Goal: Task Accomplishment & Management: Complete application form

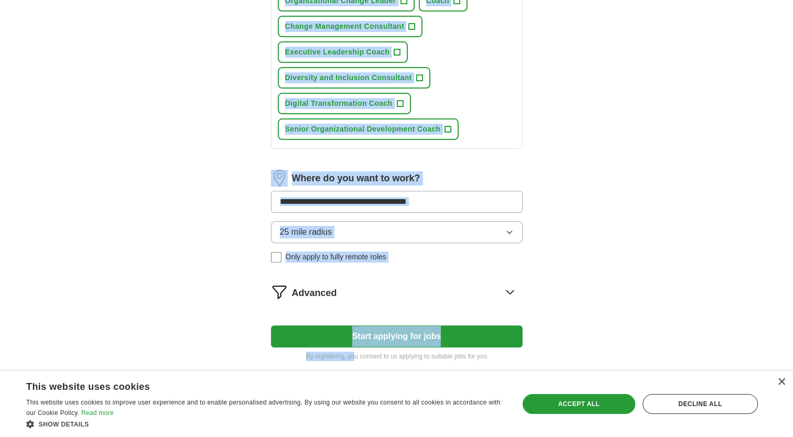
scroll to position [363, 0]
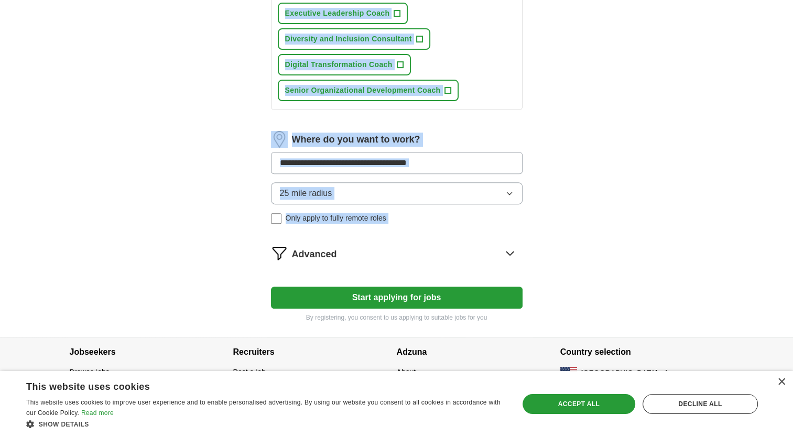
drag, startPoint x: 267, startPoint y: 110, endPoint x: 463, endPoint y: 244, distance: 237.4
click at [463, 244] on div "Let ApplyIQ do the hard work of searching and applying for jobs. Just tell us w…" at bounding box center [396, 32] width 335 height 609
drag, startPoint x: 463, startPoint y: 244, endPoint x: 509, endPoint y: 246, distance: 46.7
click at [509, 246] on icon at bounding box center [509, 253] width 17 height 17
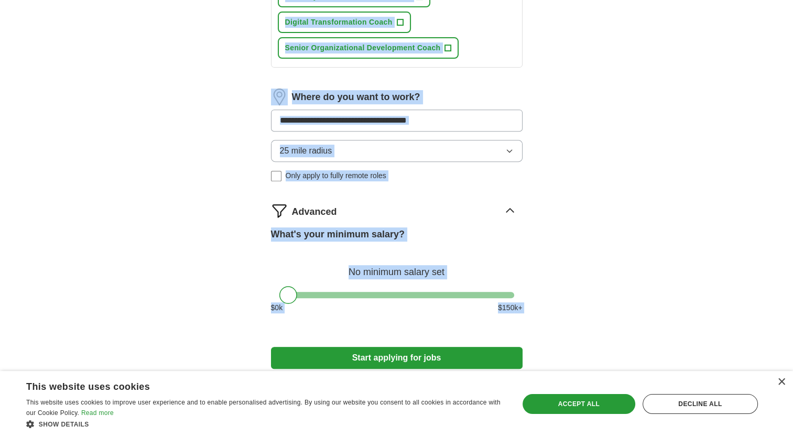
scroll to position [466, 0]
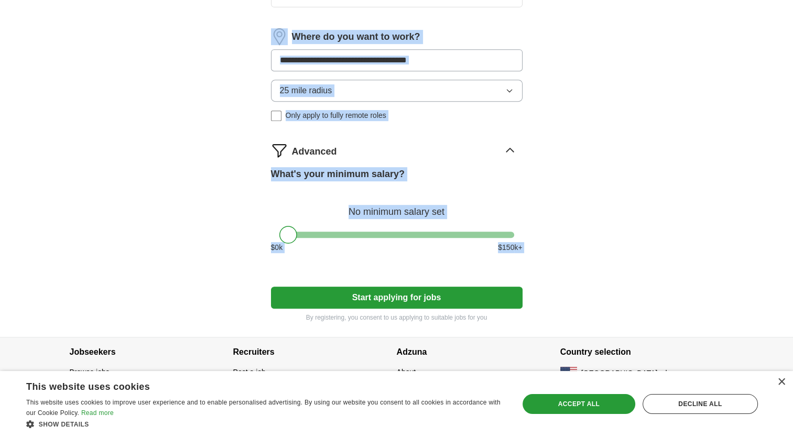
copy div "Let ApplyIQ do the hard work of searching and applying for jobs. Just tell us w…"
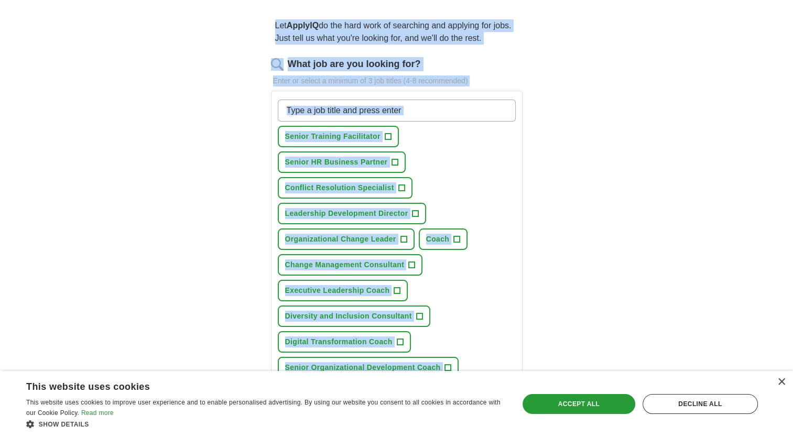
scroll to position [0, 0]
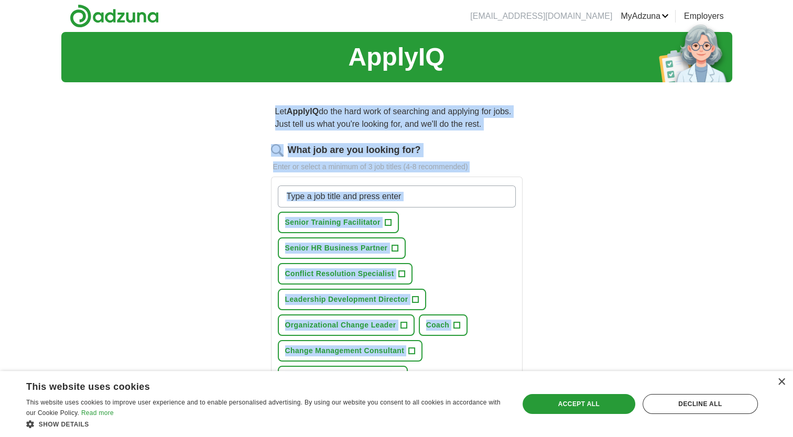
click at [601, 178] on div "ApplyIQ Let ApplyIQ do the hard work of searching and applying for jobs. Just t…" at bounding box center [396, 417] width 671 height 771
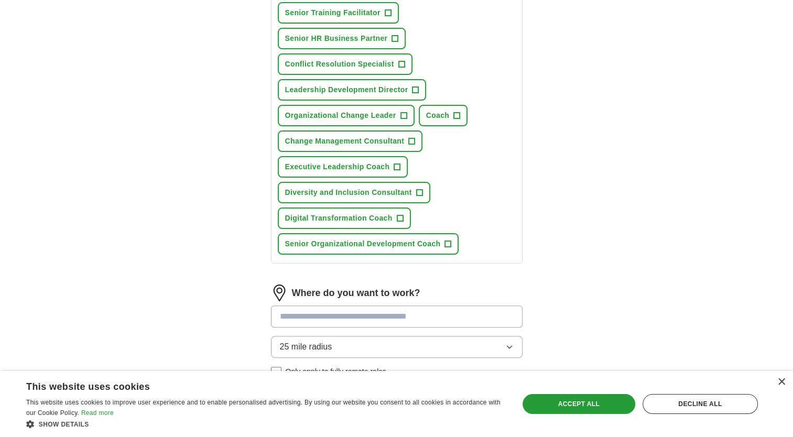
scroll to position [157, 0]
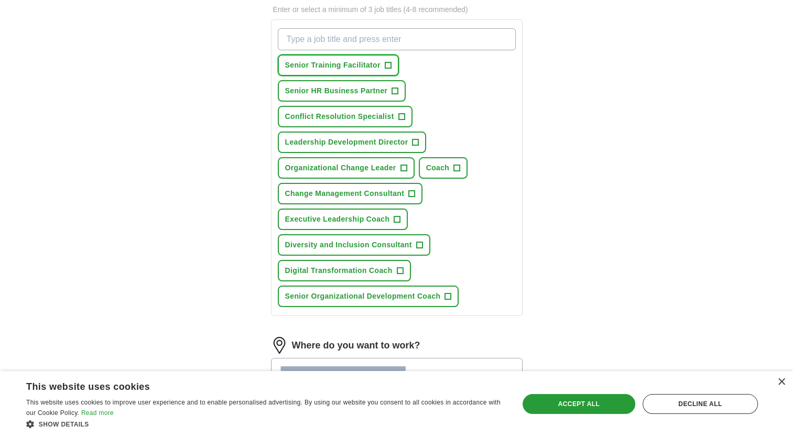
click at [390, 63] on span "+" at bounding box center [388, 65] width 6 height 8
click at [395, 92] on span "+" at bounding box center [395, 91] width 6 height 8
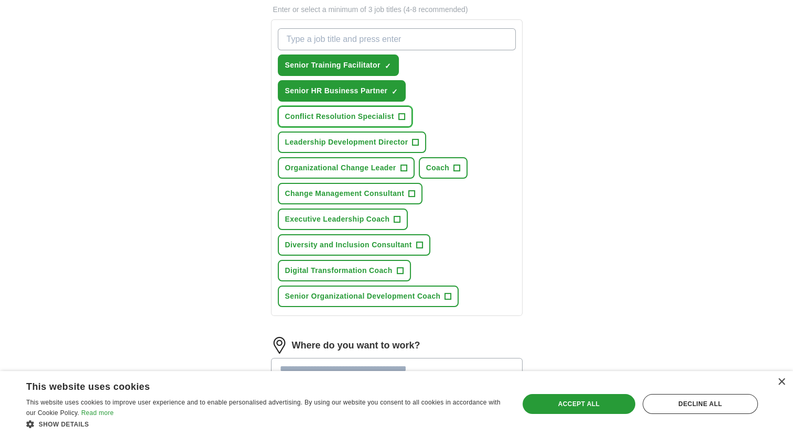
click at [405, 114] on button "Conflict Resolution Specialist +" at bounding box center [345, 116] width 135 height 21
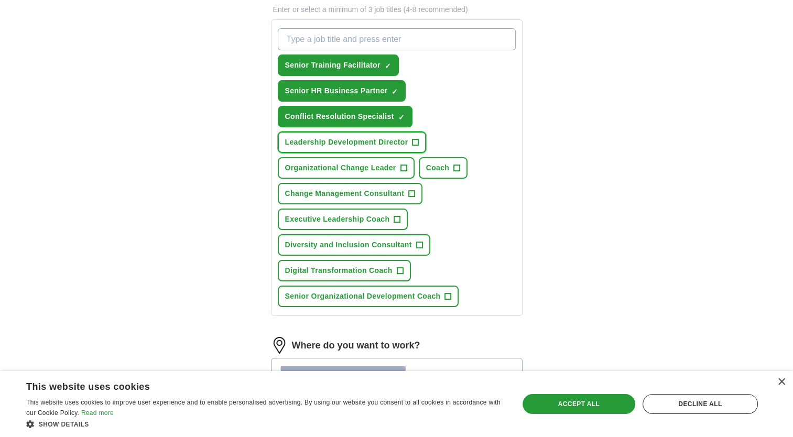
click at [415, 139] on span "+" at bounding box center [415, 142] width 6 height 8
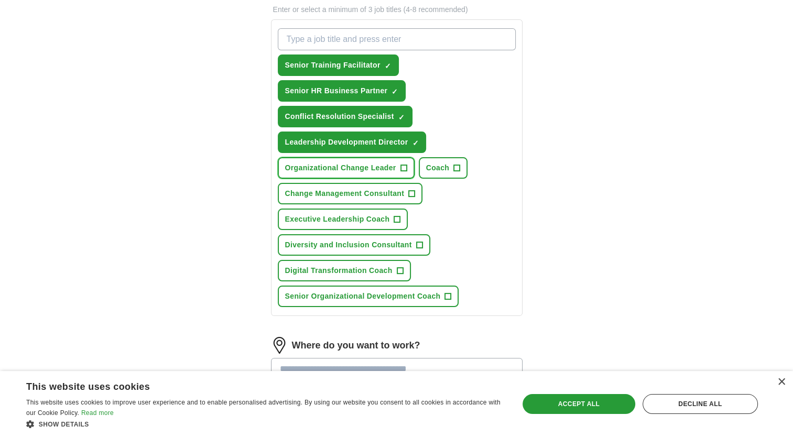
click at [401, 167] on span "+" at bounding box center [403, 168] width 6 height 8
click at [456, 167] on span "+" at bounding box center [457, 168] width 6 height 8
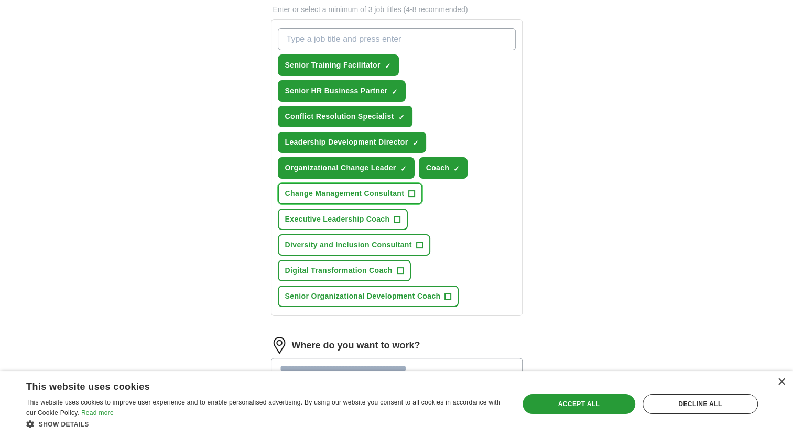
click at [414, 195] on button "Change Management Consultant +" at bounding box center [350, 193] width 145 height 21
click at [398, 217] on span "+" at bounding box center [397, 219] width 6 height 8
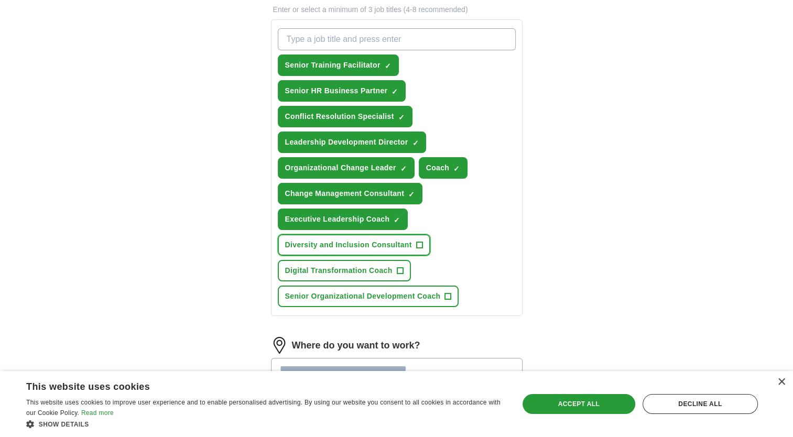
click at [423, 241] on button "Diversity and Inclusion Consultant +" at bounding box center [354, 244] width 152 height 21
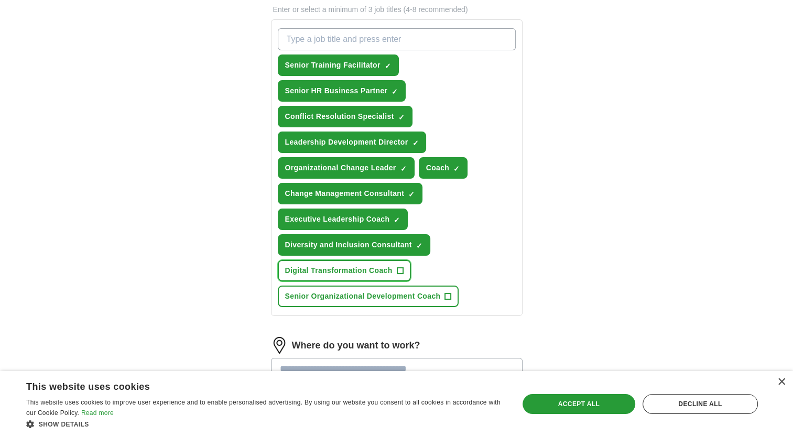
click at [404, 268] on button "Digital Transformation Coach +" at bounding box center [344, 270] width 133 height 21
click at [448, 294] on span "+" at bounding box center [448, 296] width 6 height 8
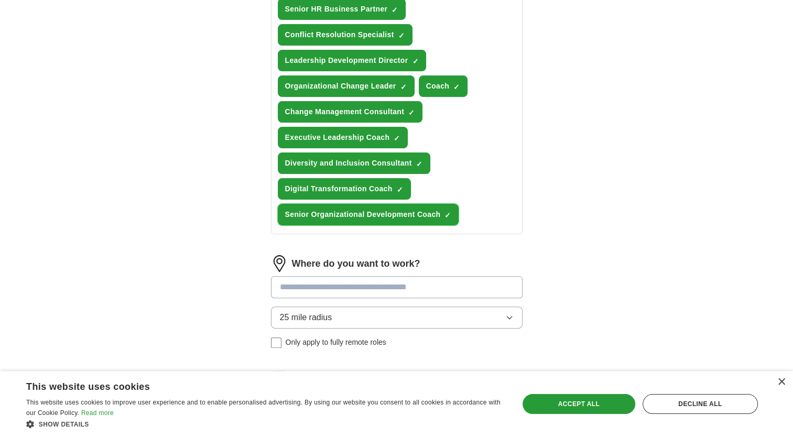
scroll to position [262, 0]
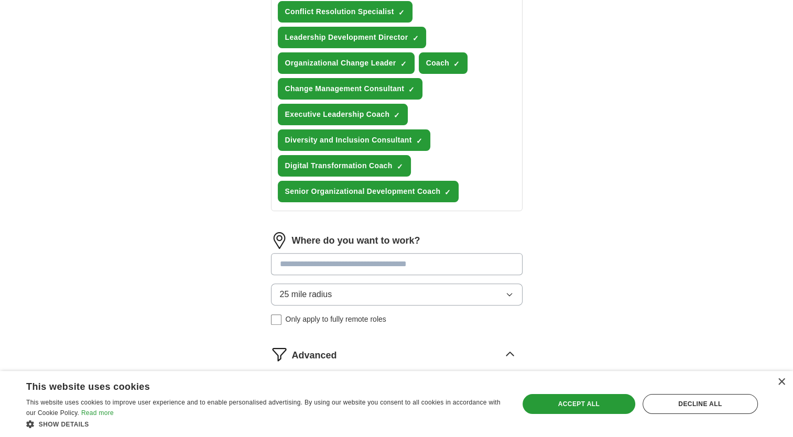
click at [512, 290] on icon "button" at bounding box center [509, 294] width 8 height 8
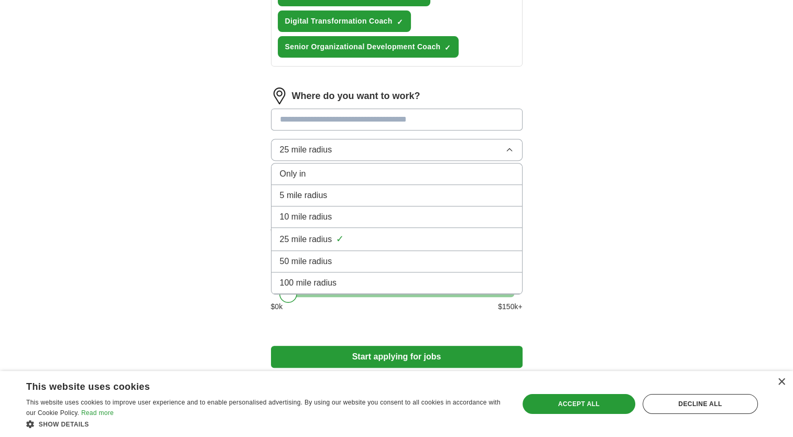
scroll to position [419, 0]
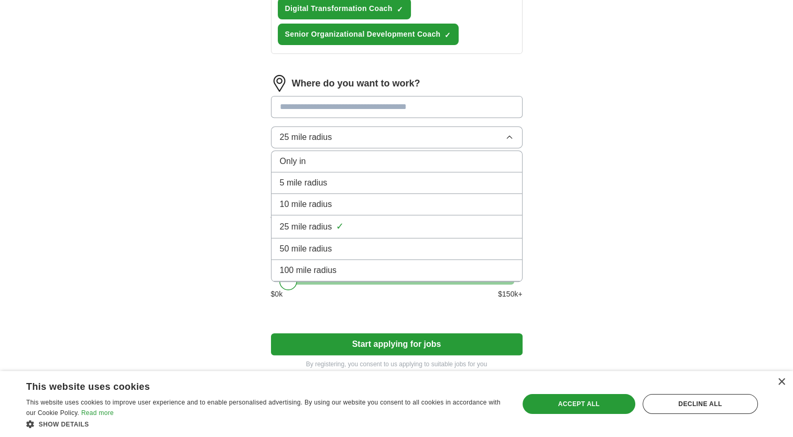
click at [300, 244] on span "50 mile radius" at bounding box center [306, 249] width 52 height 13
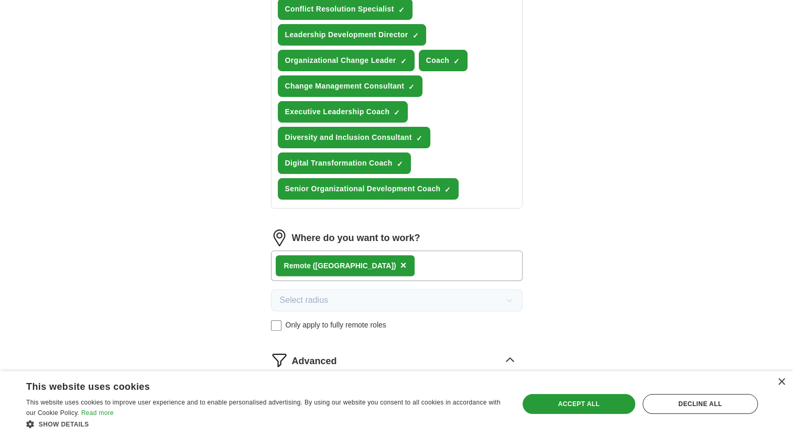
scroll to position [0, 0]
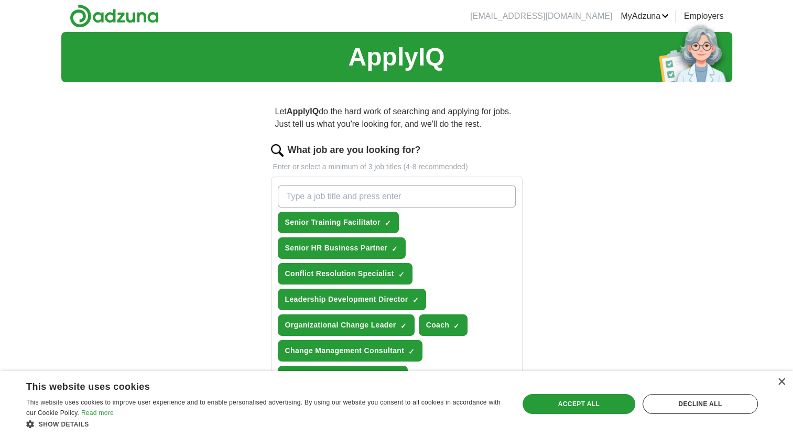
click at [782, 383] on div "×" at bounding box center [781, 382] width 8 height 8
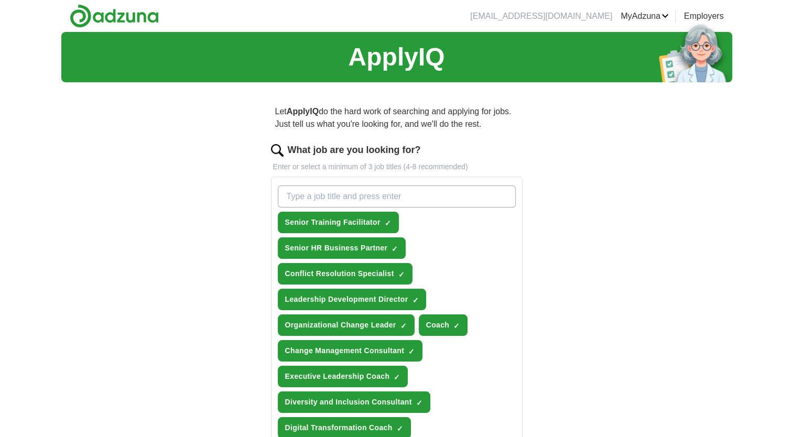
click at [640, 280] on div "ApplyIQ Let ApplyIQ do the hard work of searching and applying for jobs. Just t…" at bounding box center [396, 421] width 671 height 779
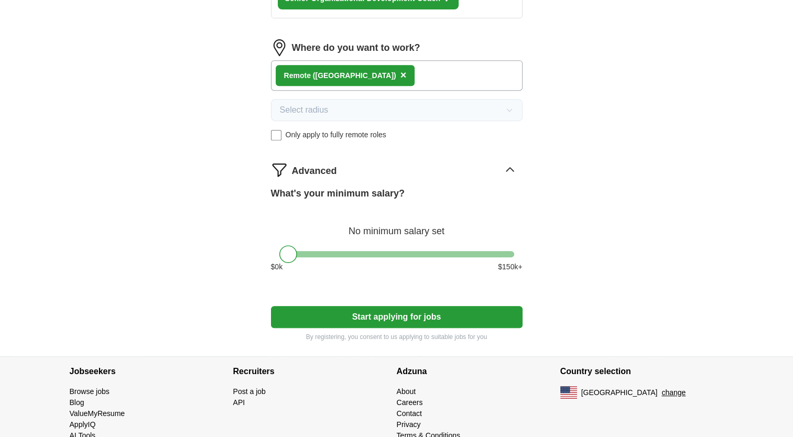
scroll to position [471, 0]
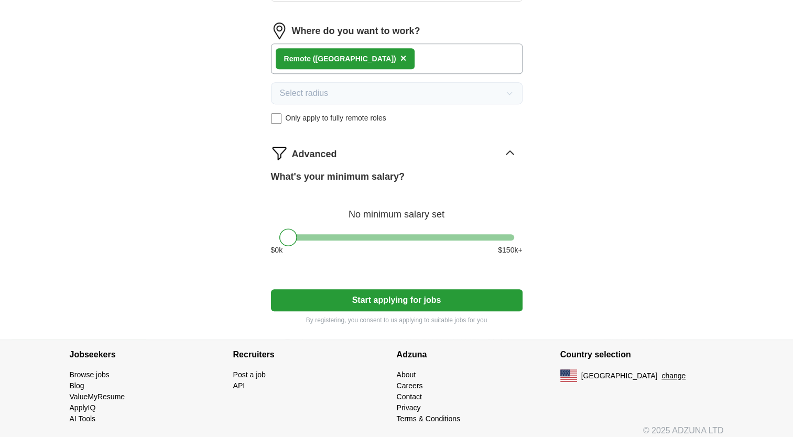
click at [362, 290] on button "Start applying for jobs" at bounding box center [396, 300] width 251 height 22
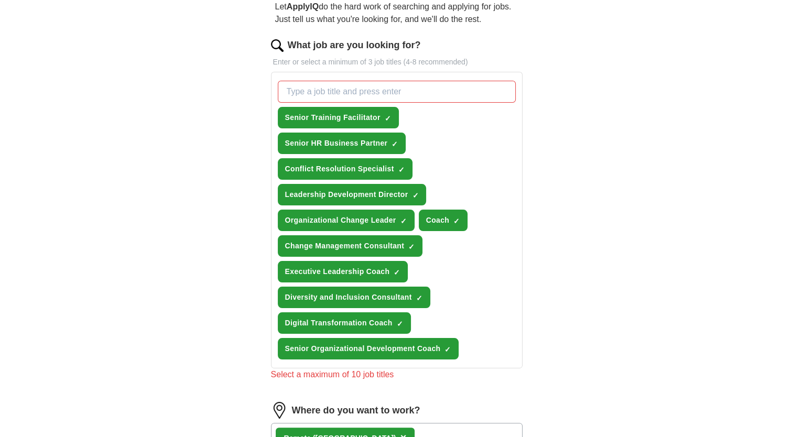
scroll to position [52, 0]
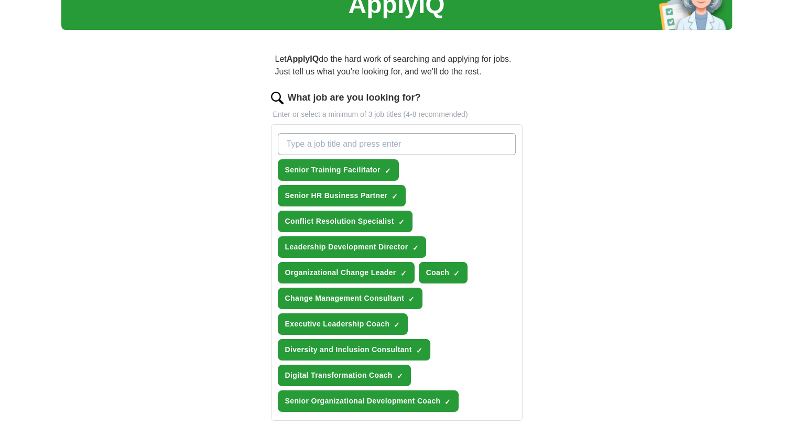
click at [353, 145] on input "What job are you looking for?" at bounding box center [397, 144] width 238 height 22
type input "d"
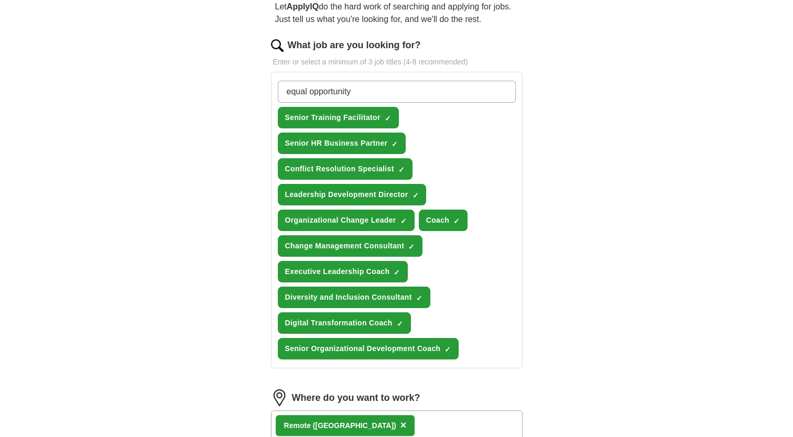
scroll to position [105, 0]
click at [431, 92] on input "equal opportunity" at bounding box center [397, 92] width 238 height 22
type input "e"
click at [403, 317] on button "Digital Transformation Coach ✓ ×" at bounding box center [344, 322] width 133 height 21
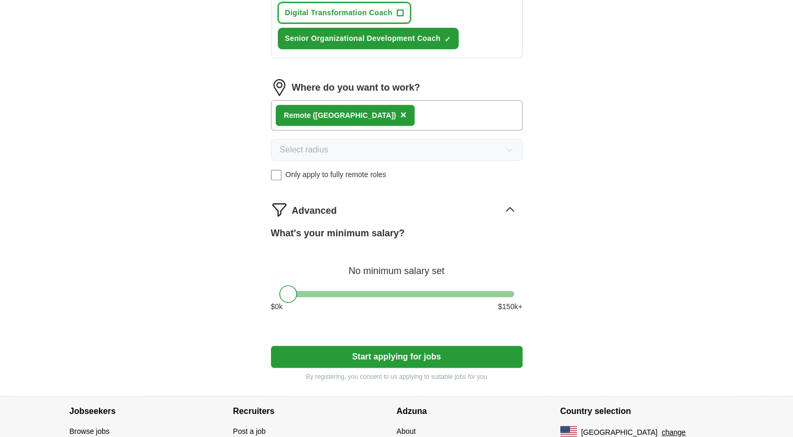
scroll to position [474, 0]
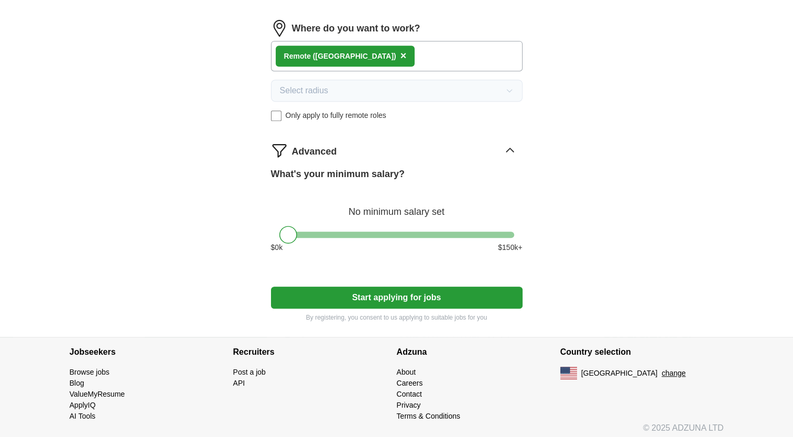
click at [392, 288] on button "Start applying for jobs" at bounding box center [396, 298] width 251 height 22
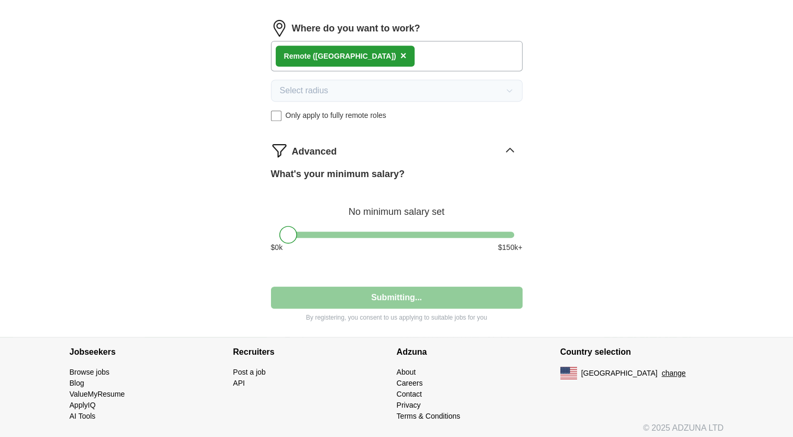
select select "**"
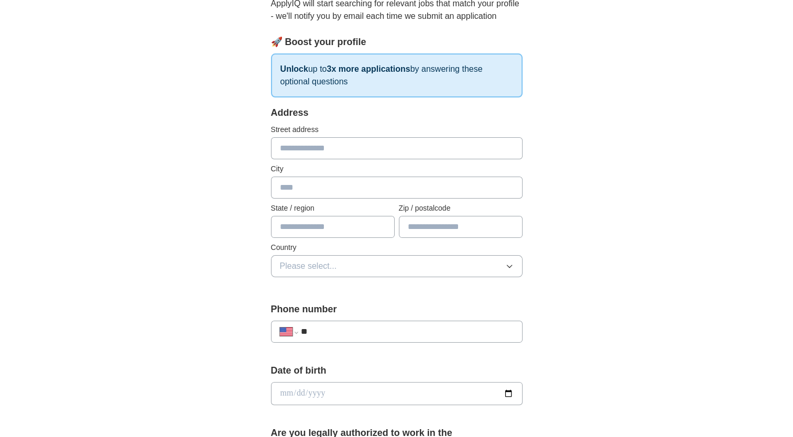
scroll to position [105, 0]
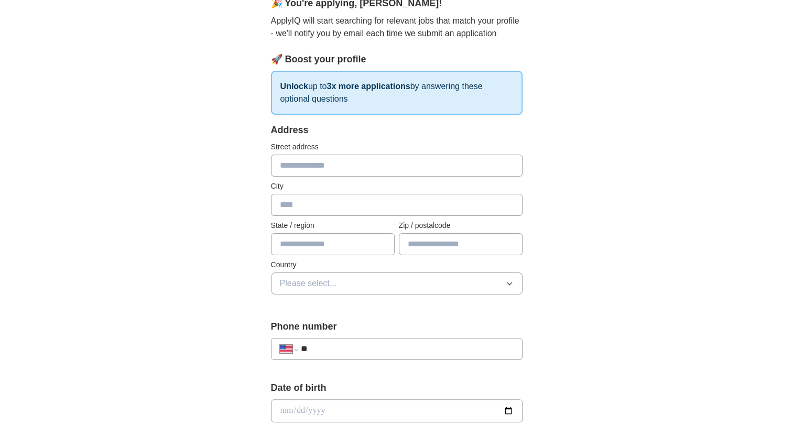
click at [369, 171] on input "text" at bounding box center [396, 166] width 251 height 22
type input "**********"
type input "*****"
type input "*******"
type input "*****"
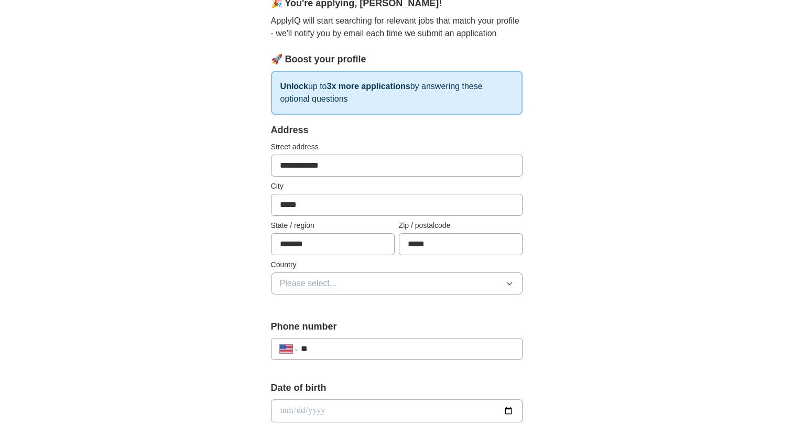
click at [505, 283] on icon "button" at bounding box center [509, 283] width 8 height 8
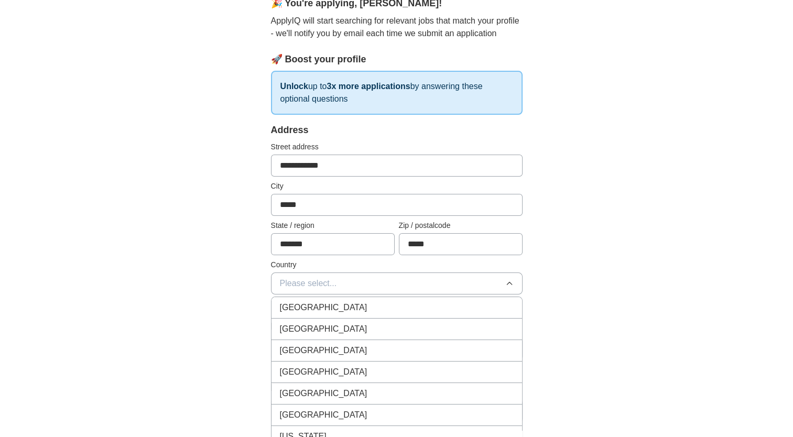
click at [363, 333] on div "[GEOGRAPHIC_DATA]" at bounding box center [397, 329] width 234 height 13
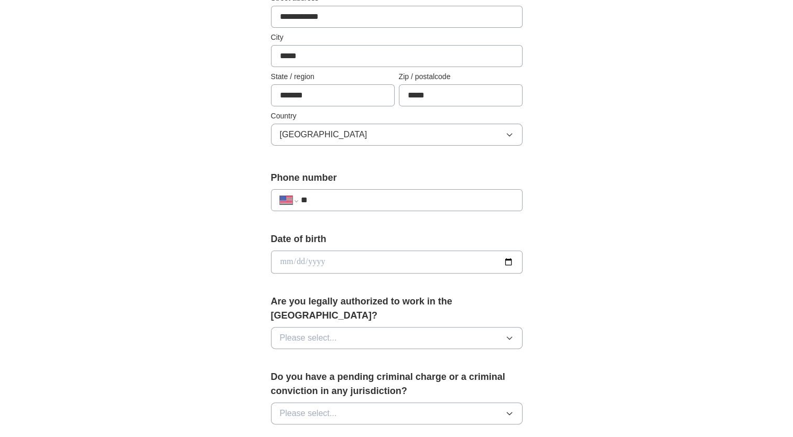
scroll to position [262, 0]
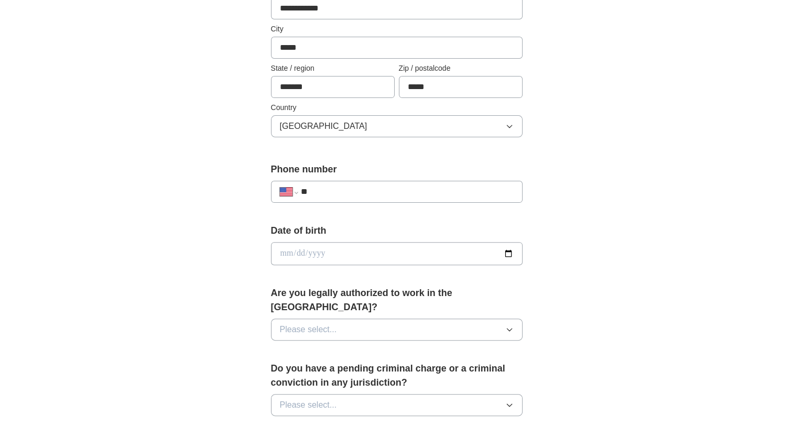
click at [448, 185] on input "**" at bounding box center [406, 191] width 213 height 13
type input "**********"
click at [364, 252] on input "date" at bounding box center [396, 253] width 251 height 23
type input "**********"
click at [511, 325] on icon "button" at bounding box center [509, 329] width 8 height 8
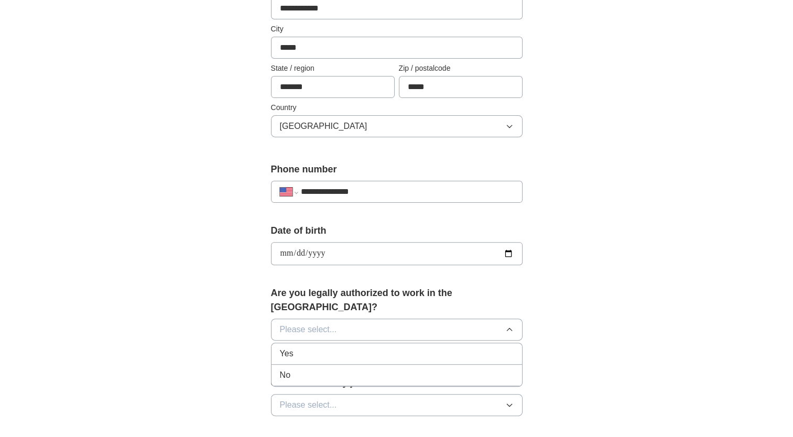
click at [357, 347] on div "Yes" at bounding box center [397, 353] width 234 height 13
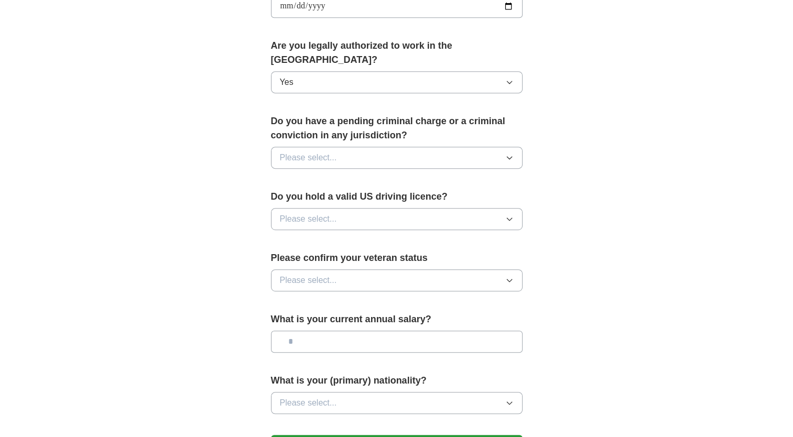
scroll to position [524, 0]
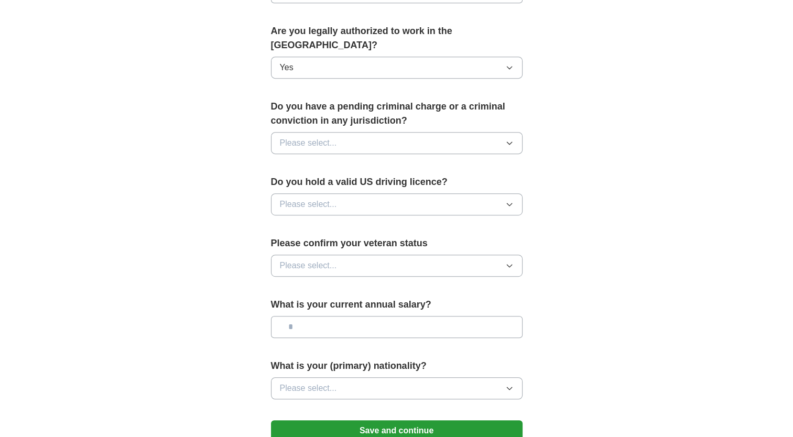
click at [511, 139] on icon "button" at bounding box center [509, 143] width 8 height 8
click at [402, 182] on div "No" at bounding box center [397, 188] width 234 height 13
click at [507, 200] on icon "button" at bounding box center [509, 204] width 8 height 8
click at [418, 222] on div "Yes" at bounding box center [397, 228] width 234 height 13
click at [510, 261] on icon "button" at bounding box center [509, 265] width 8 height 8
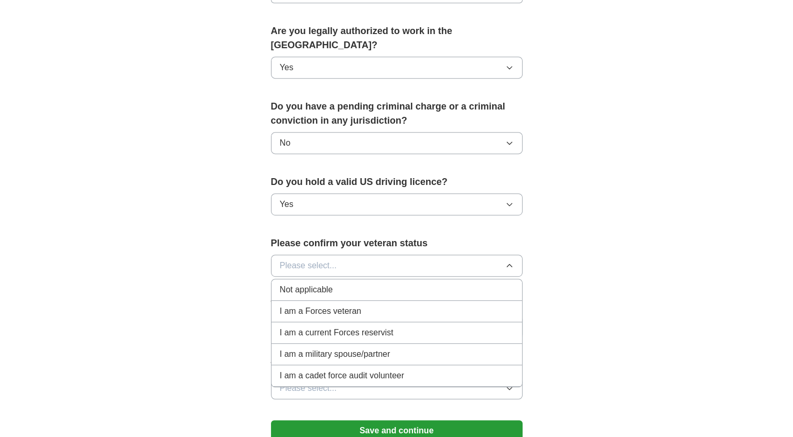
click at [407, 305] on div "I am a Forces veteran" at bounding box center [397, 311] width 234 height 13
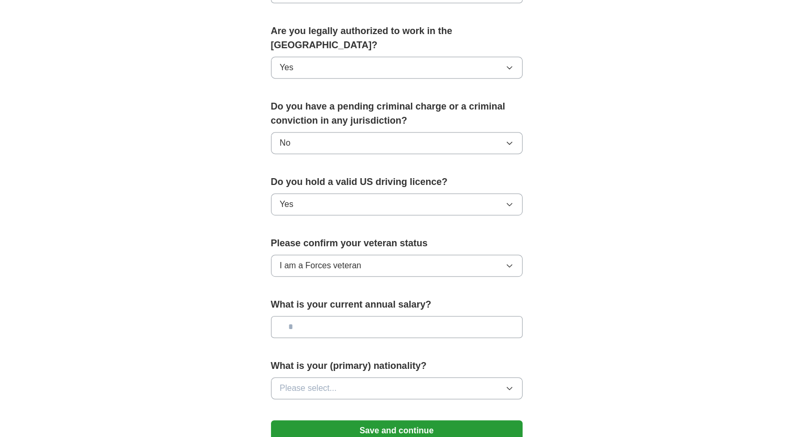
click at [453, 316] on input "text" at bounding box center [396, 327] width 251 height 22
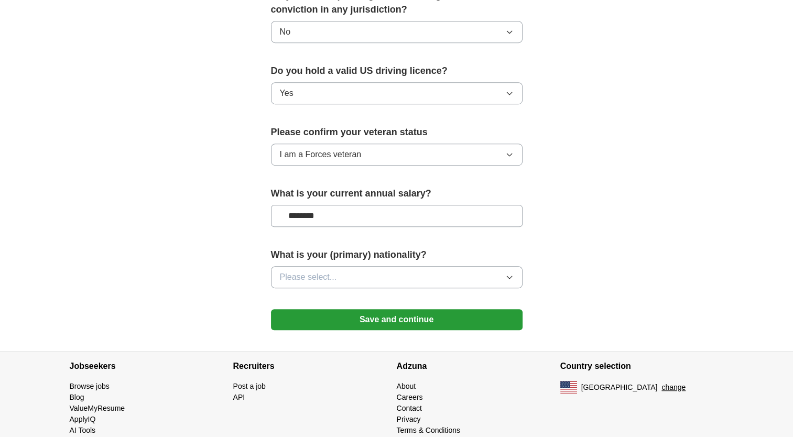
scroll to position [637, 0]
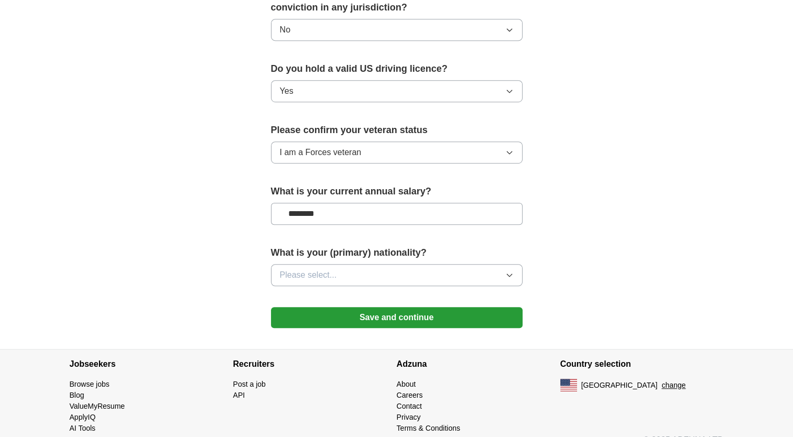
type input "********"
click at [513, 264] on button "Please select..." at bounding box center [396, 275] width 251 height 22
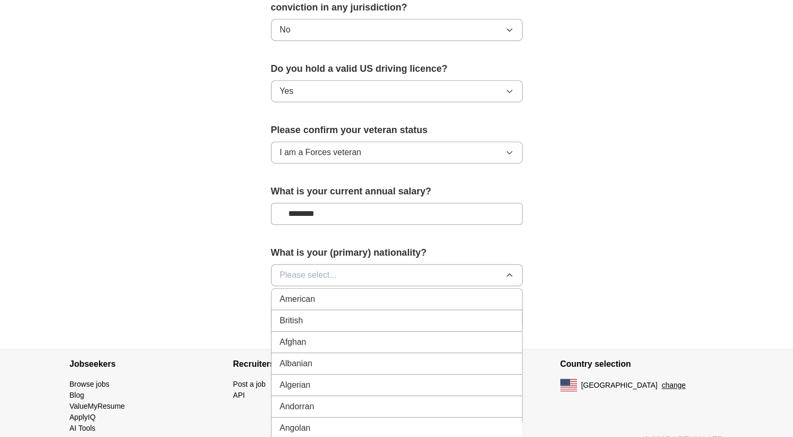
click at [408, 289] on li "American" at bounding box center [396, 299] width 250 height 21
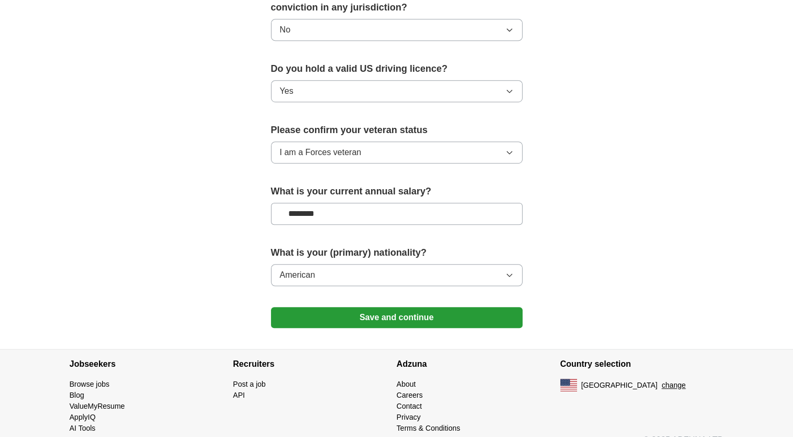
click at [420, 307] on button "Save and continue" at bounding box center [396, 317] width 251 height 21
